Goal: Transaction & Acquisition: Subscribe to service/newsletter

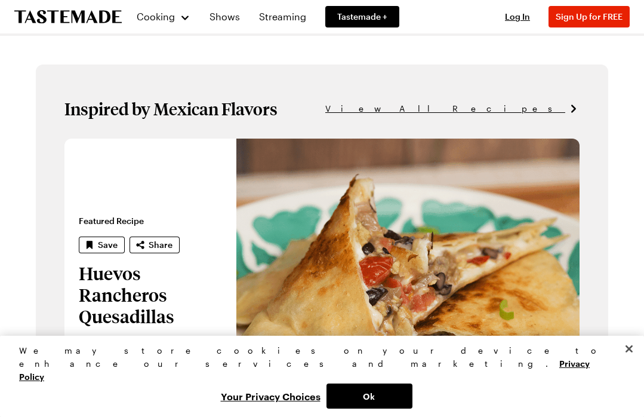
scroll to position [615, 0]
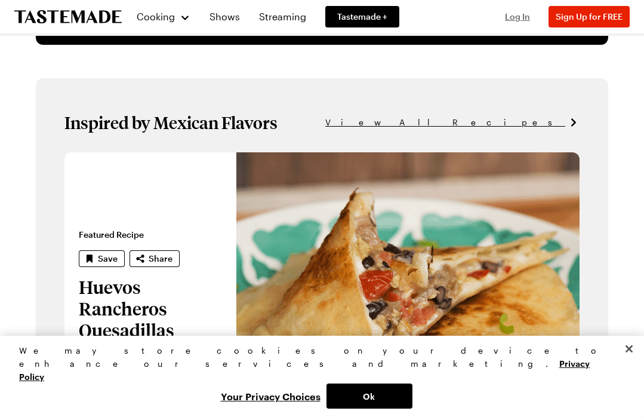
click at [527, 16] on span "Log In" at bounding box center [517, 16] width 25 height 10
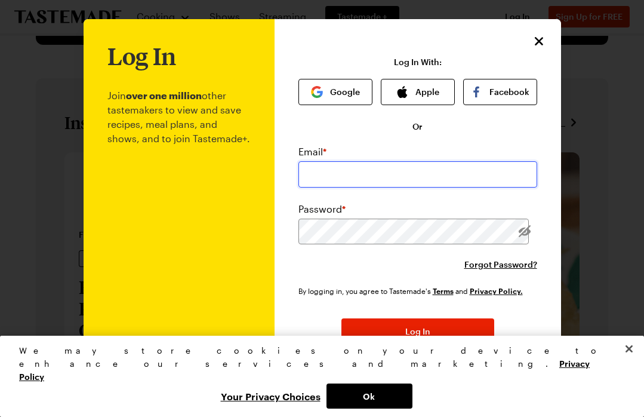
click at [444, 175] on input "email" at bounding box center [417, 174] width 239 height 26
type input "[EMAIL_ADDRESS][DOMAIN_NAME]"
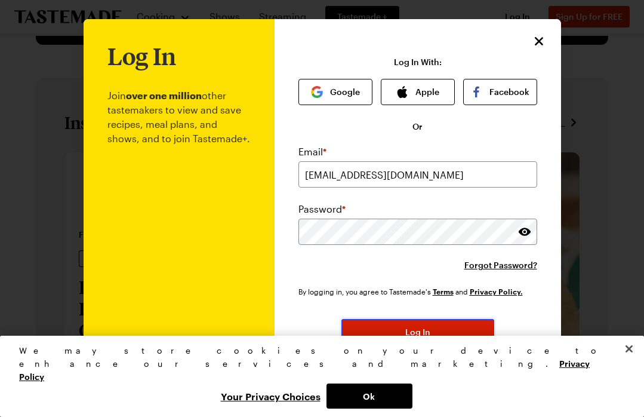
click at [423, 334] on span "Log In" at bounding box center [417, 332] width 25 height 12
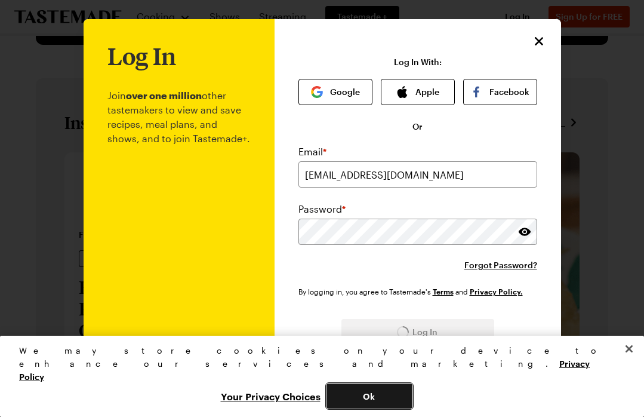
click at [412, 398] on button "Ok" at bounding box center [369, 395] width 86 height 25
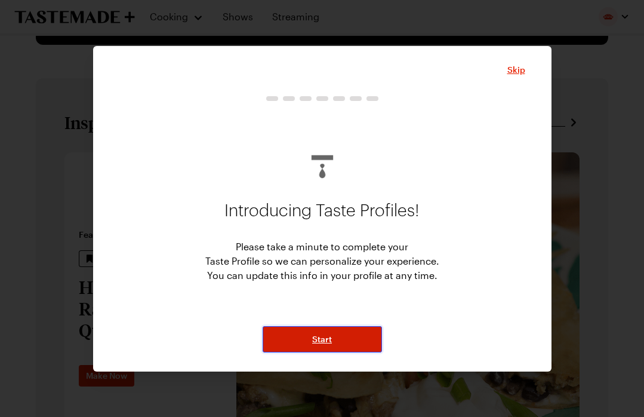
click at [348, 339] on button "Start" at bounding box center [322, 339] width 119 height 26
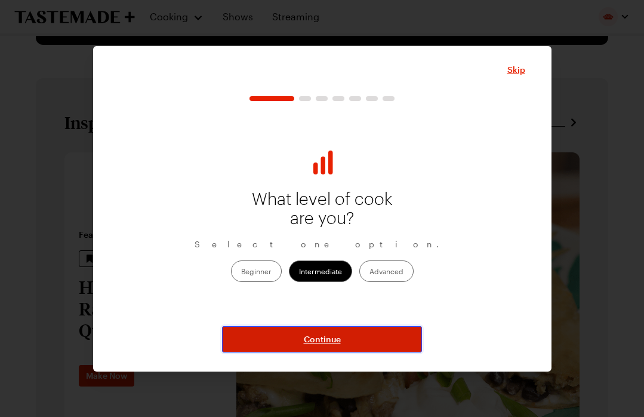
click at [348, 339] on button "Continue" at bounding box center [322, 339] width 200 height 26
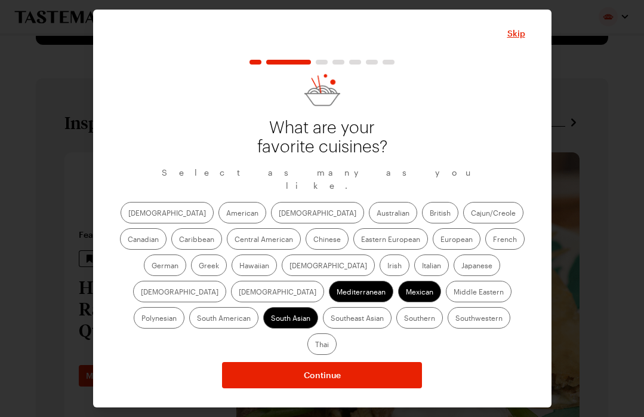
click at [271, 220] on label "[DEMOGRAPHIC_DATA]" at bounding box center [317, 212] width 93 height 21
click at [279, 214] on input "[DEMOGRAPHIC_DATA]" at bounding box center [279, 214] width 0 height 0
click at [306, 249] on label "Chinese" at bounding box center [327, 238] width 43 height 21
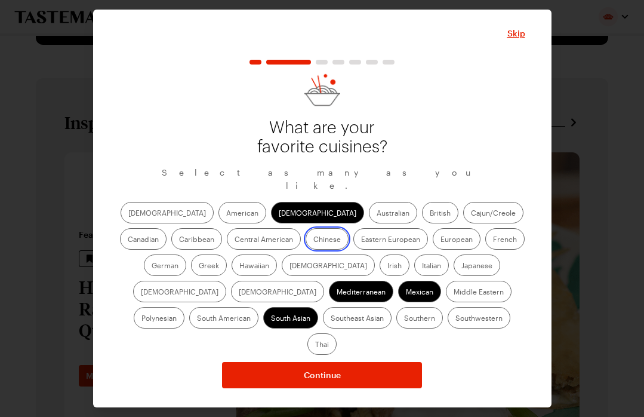
click at [313, 240] on input "Chinese" at bounding box center [313, 240] width 0 height 0
click at [324, 280] on label "[DEMOGRAPHIC_DATA]" at bounding box center [277, 290] width 93 height 21
click at [239, 292] on input "[DEMOGRAPHIC_DATA]" at bounding box center [239, 292] width 0 height 0
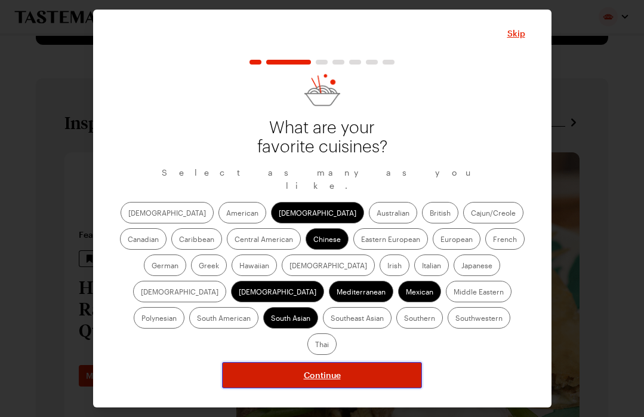
click at [383, 362] on button "Continue" at bounding box center [322, 375] width 200 height 26
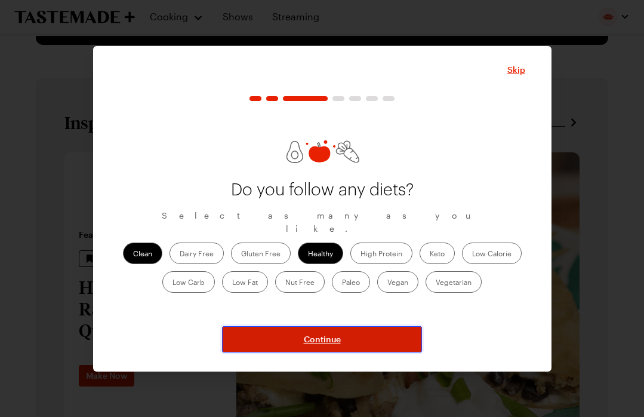
click at [318, 341] on span "Continue" at bounding box center [322, 339] width 37 height 12
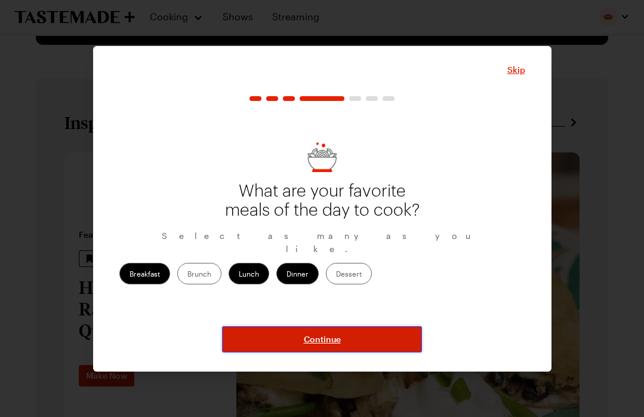
click at [318, 341] on span "Continue" at bounding box center [322, 339] width 37 height 12
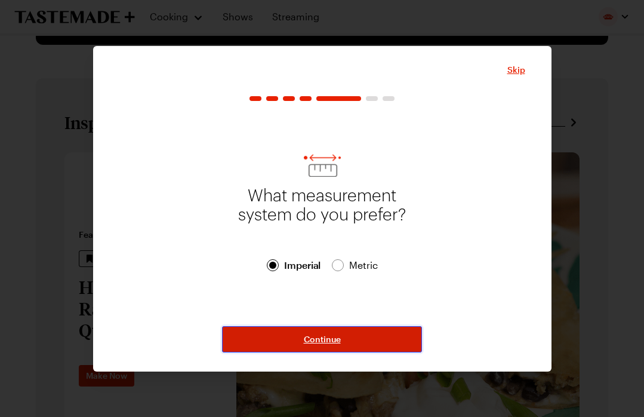
click at [318, 341] on span "Continue" at bounding box center [322, 339] width 37 height 12
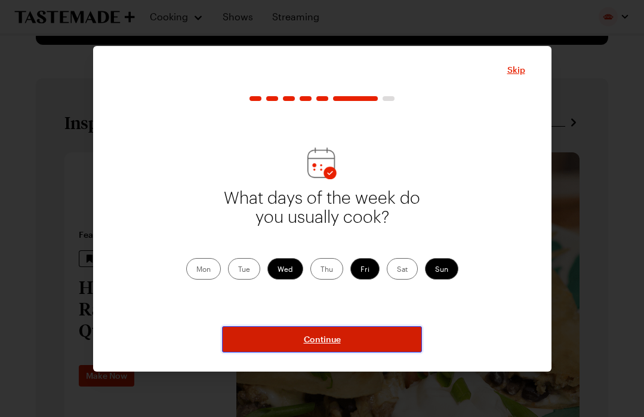
click at [318, 341] on span "Continue" at bounding box center [322, 339] width 37 height 12
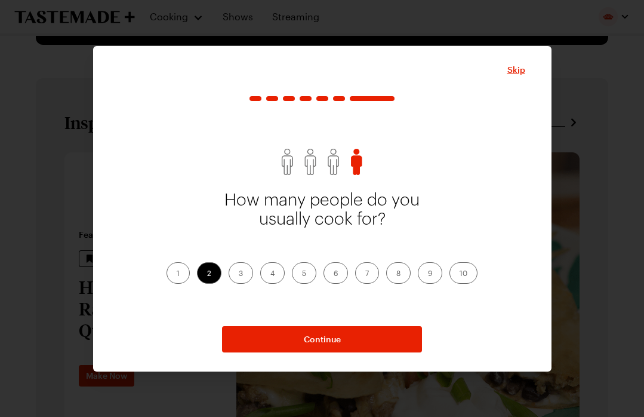
click at [369, 274] on label "7" at bounding box center [367, 272] width 24 height 21
click at [365, 274] on input "7" at bounding box center [365, 274] width 0 height 0
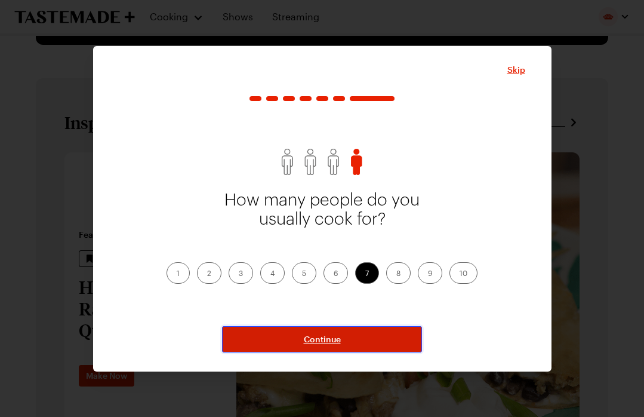
click at [357, 339] on button "Continue" at bounding box center [322, 339] width 200 height 26
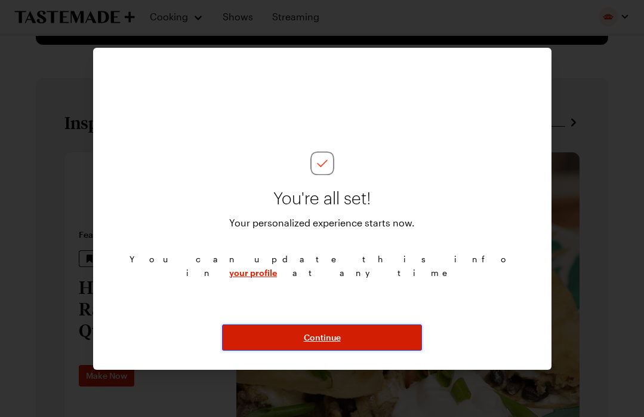
click at [357, 339] on button "Continue" at bounding box center [322, 337] width 200 height 26
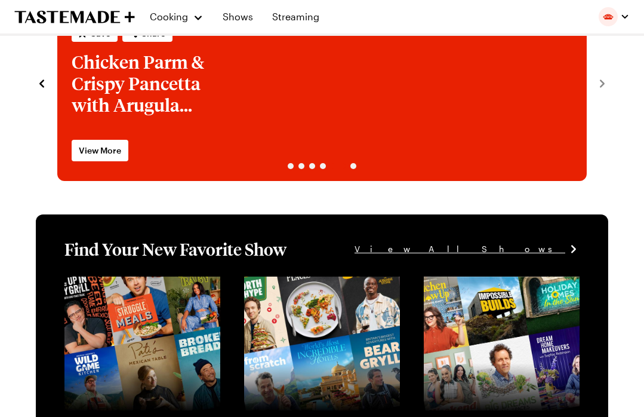
scroll to position [0, 0]
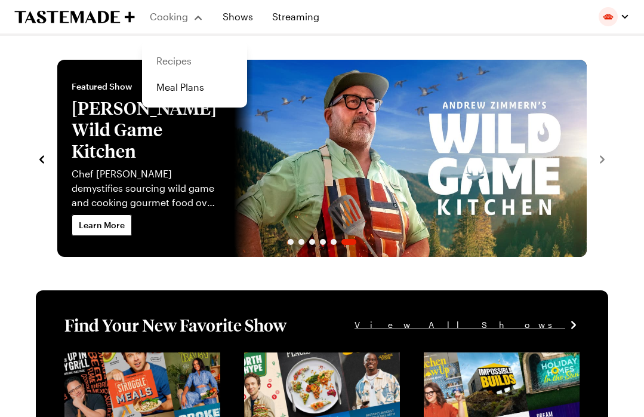
click at [182, 64] on link "Recipes" at bounding box center [194, 61] width 91 height 26
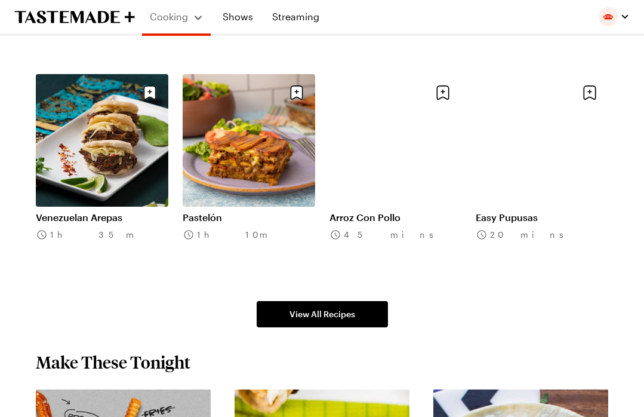
scroll to position [749, 0]
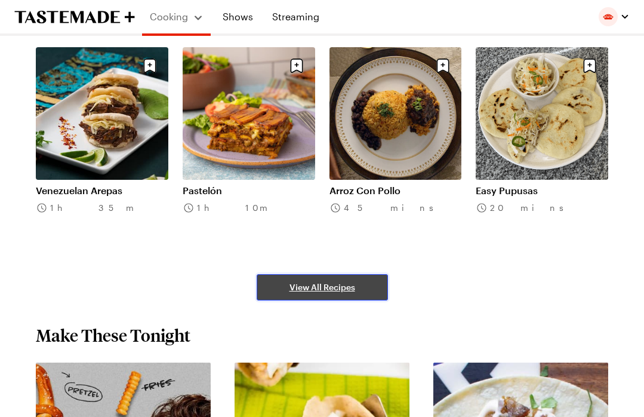
click at [332, 282] on span "View All Recipes" at bounding box center [322, 287] width 66 height 12
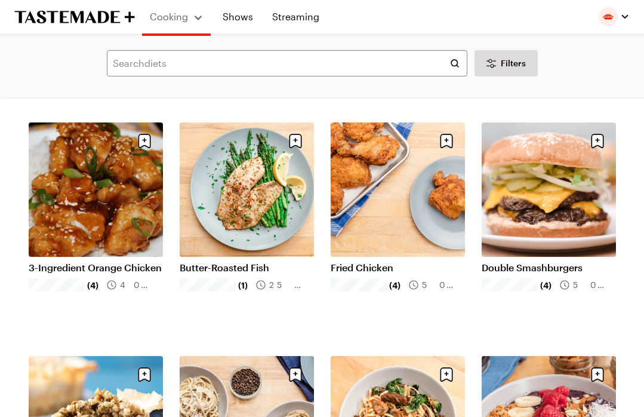
scroll to position [992, 0]
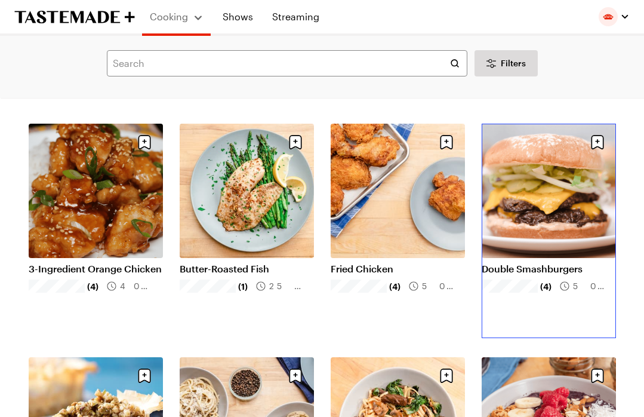
click at [564, 263] on link "Double Smashburgers" at bounding box center [549, 269] width 134 height 12
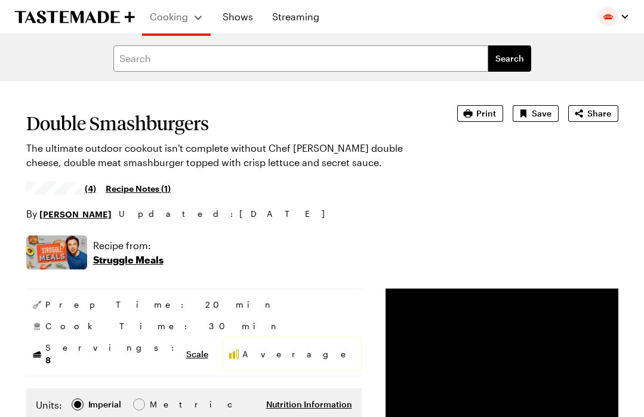
scroll to position [5, 0]
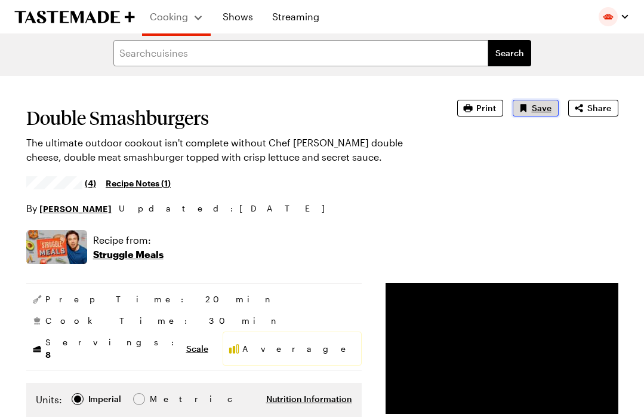
click at [539, 104] on span "Save" at bounding box center [542, 108] width 20 height 12
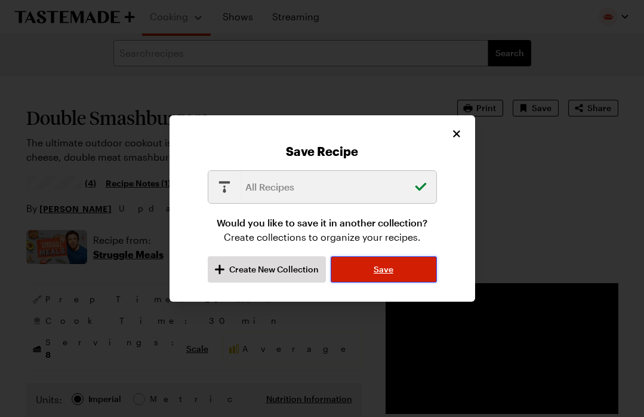
click at [372, 270] on button "Save" at bounding box center [384, 269] width 106 height 26
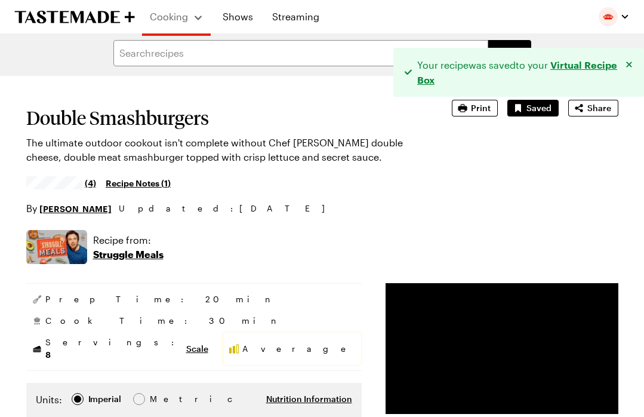
type textarea "x"
